Goal: Transaction & Acquisition: Purchase product/service

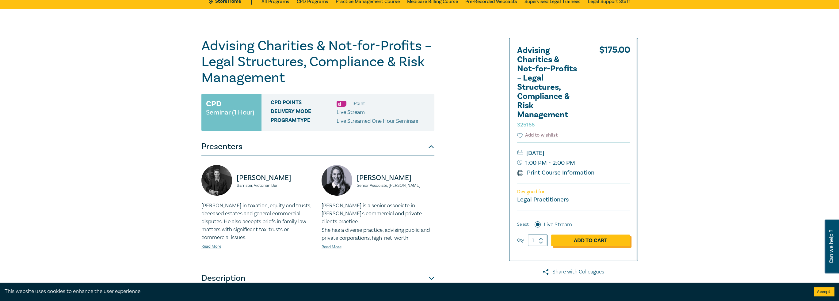
click at [466, 242] on link "Add to Cart" at bounding box center [590, 241] width 79 height 12
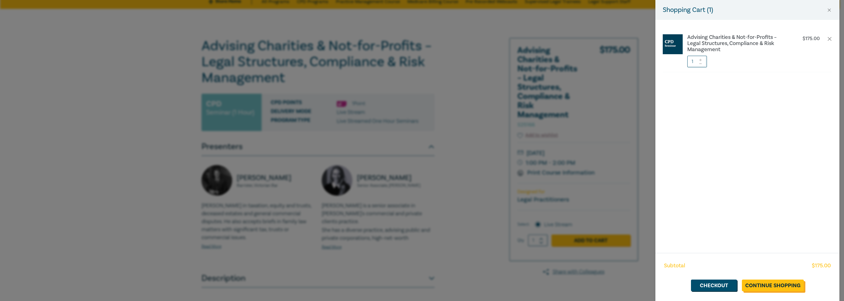
click at [466, 242] on link "Continue Shopping" at bounding box center [772, 286] width 62 height 12
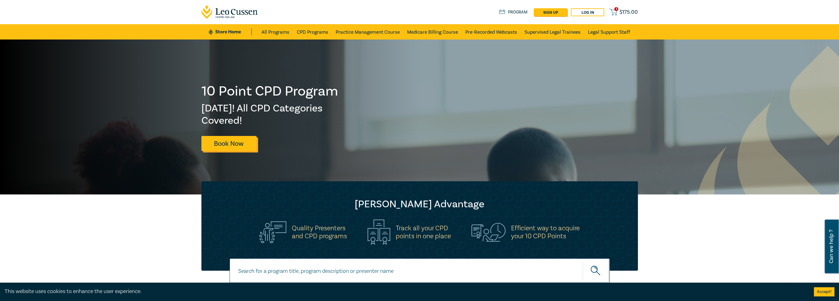
click at [238, 136] on link "Book Now" at bounding box center [228, 143] width 55 height 15
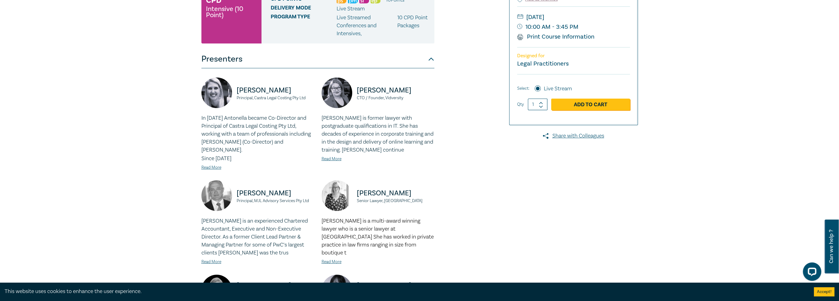
scroll to position [92, 0]
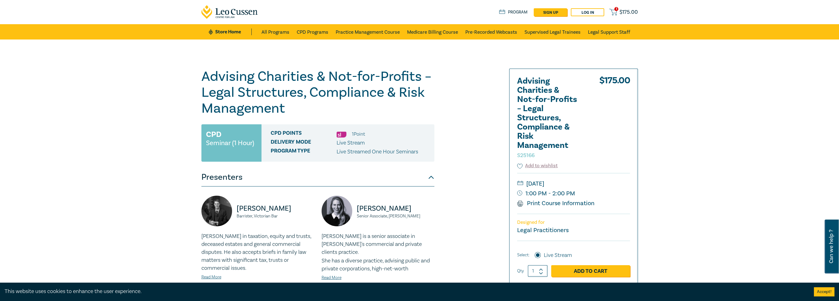
click at [623, 13] on span "$ 175.00" at bounding box center [628, 12] width 18 height 7
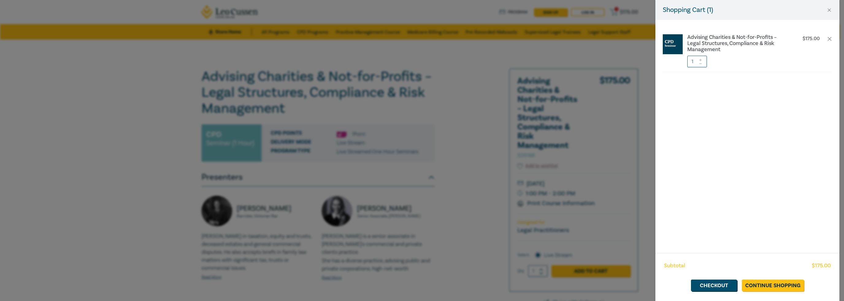
click at [696, 279] on div "Subtotal $ 175.00 Checkout Continue Shopping" at bounding box center [747, 277] width 184 height 48
click at [710, 281] on link "Checkout" at bounding box center [714, 286] width 46 height 12
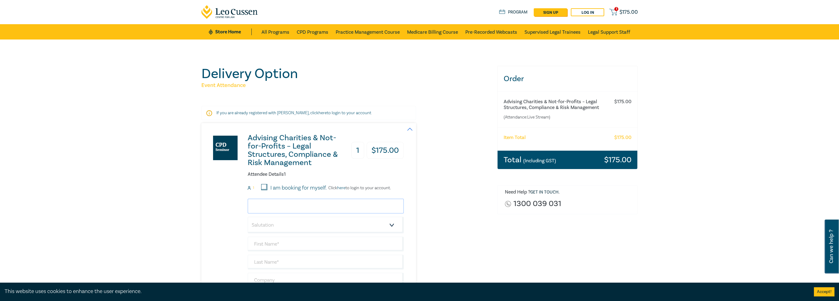
click at [297, 208] on input "email" at bounding box center [326, 206] width 156 height 15
type input "julijana.todorovic@slatergordon.com.au"
type input "Julijana"
type input "Todorovic"
type input "Slater and Gordon Lawyers"
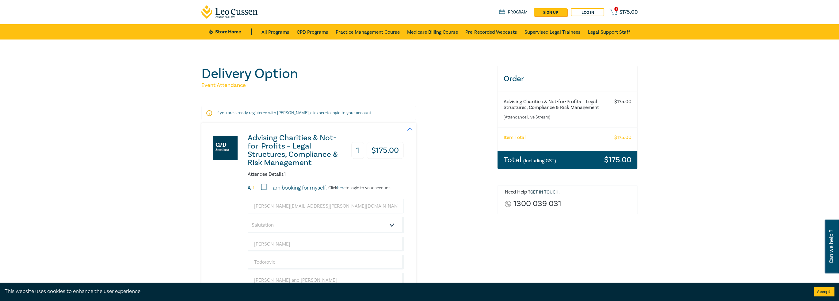
type input "0403743985"
type input "Australia"
click at [266, 224] on select "Salutation Mr. Mrs. Ms. Miss Dr. Prof. Other" at bounding box center [326, 225] width 156 height 17
select select "Ms."
click at [248, 217] on select "Salutation Mr. Mrs. Ms. Miss Dr. Prof. Other" at bounding box center [326, 225] width 156 height 17
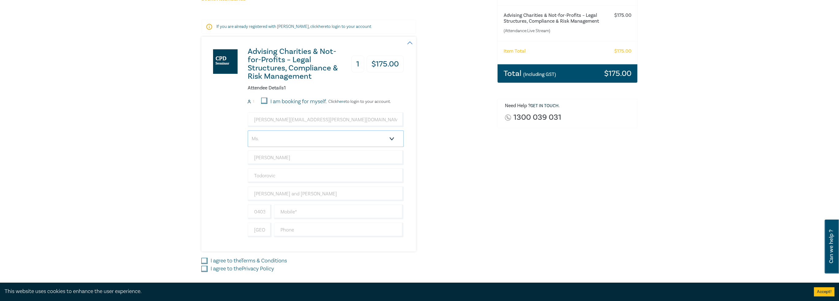
scroll to position [92, 0]
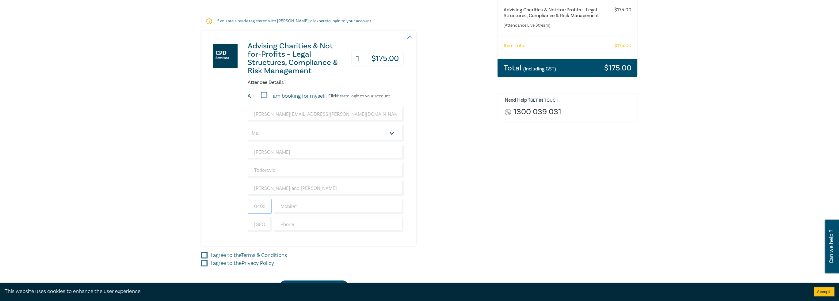
click at [253, 207] on input "0403743985" at bounding box center [260, 206] width 24 height 15
type input "0438064324"
click at [256, 205] on input "0438064324" at bounding box center [260, 206] width 24 height 15
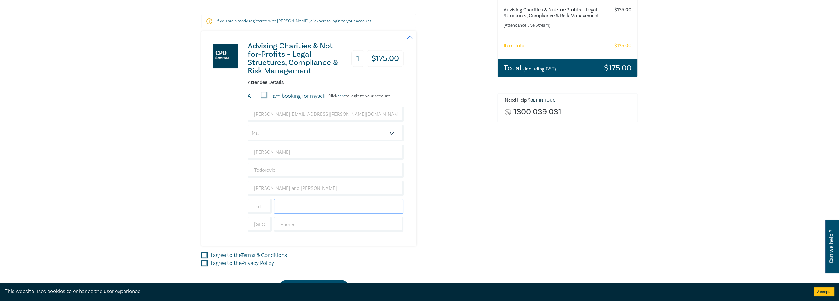
click at [291, 204] on input "text" at bounding box center [339, 206] width 130 height 15
paste input "0438064324"
type input "0438064324"
drag, startPoint x: 528, startPoint y: 218, endPoint x: 418, endPoint y: 204, distance: 110.8
click at [525, 218] on div "Order Advising Charities & Not-for-Profits – Legal Structures, Compliance & Ris…" at bounding box center [567, 133] width 148 height 318
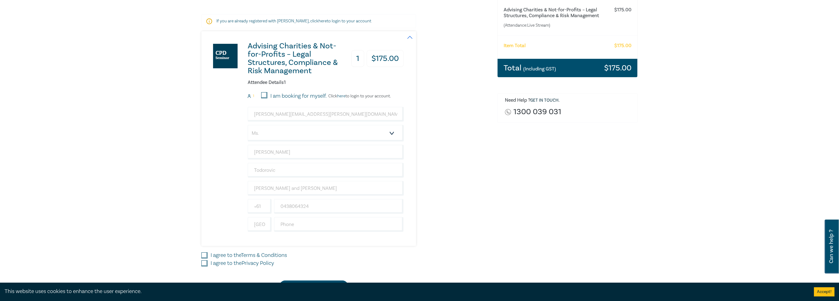
click at [566, 174] on div "Order Advising Charities & Not-for-Profits – Legal Structures, Compliance & Ris…" at bounding box center [567, 133] width 148 height 318
click at [205, 255] on input "I agree to the Terms & Conditions" at bounding box center [204, 256] width 6 height 6
checkbox input "true"
click at [202, 264] on input "I agree to the Privacy Policy" at bounding box center [204, 264] width 6 height 6
checkbox input "true"
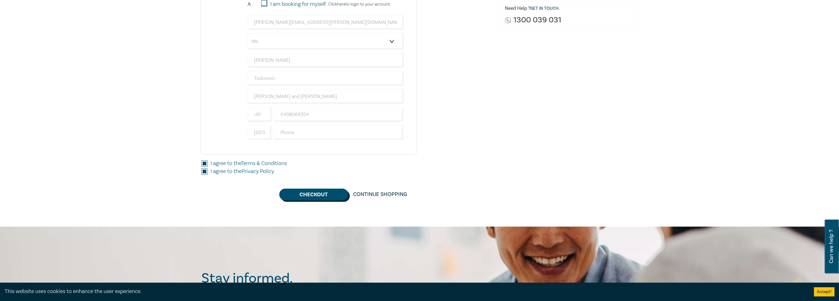
click at [298, 195] on button "Checkout" at bounding box center [313, 195] width 69 height 12
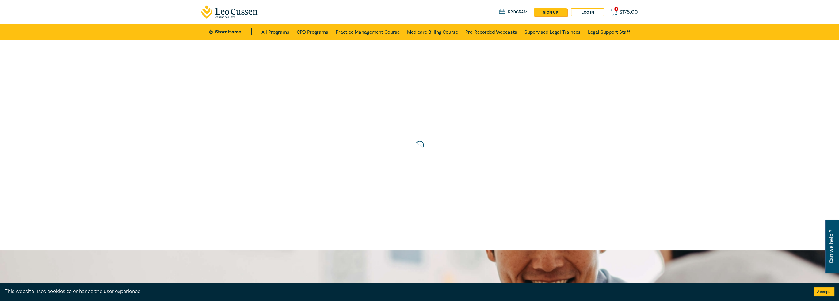
scroll to position [0, 0]
